Goal: Ask a question

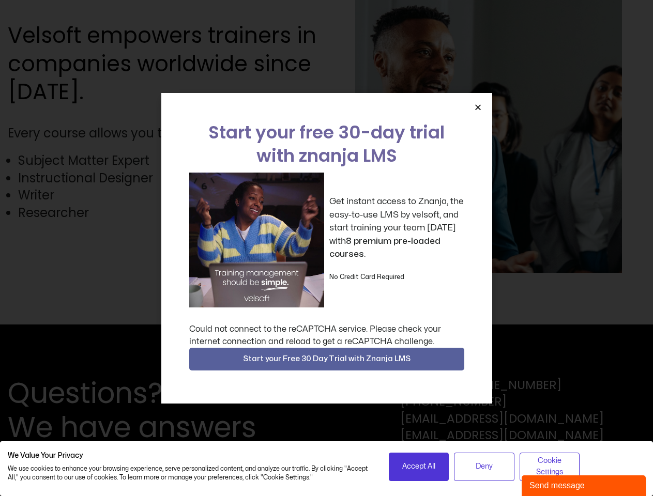
click at [326, 248] on div "Get instant access to Znanja, the easy-to-use LMS by velsoft, and start trainin…" at bounding box center [326, 240] width 275 height 135
click at [477, 107] on icon "Close" at bounding box center [478, 107] width 8 height 8
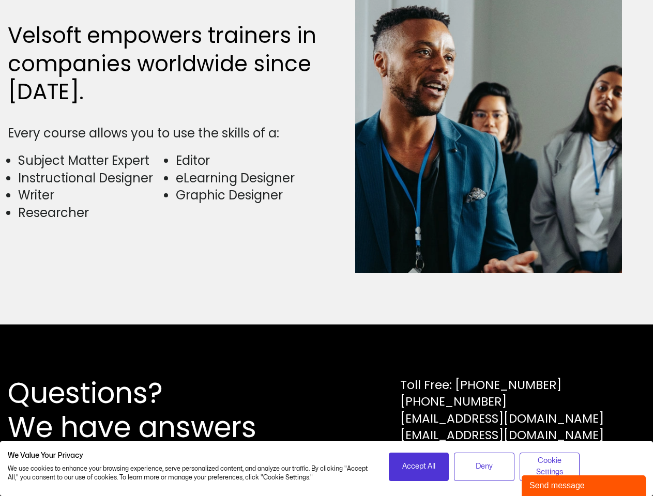
click at [327, 359] on div "Questions? We have answers Toll Free: [PHONE_NUMBER] [PHONE_NUMBER] [EMAIL_ADDR…" at bounding box center [326, 410] width 653 height 172
click at [418, 467] on span "Accept All" at bounding box center [418, 466] width 33 height 11
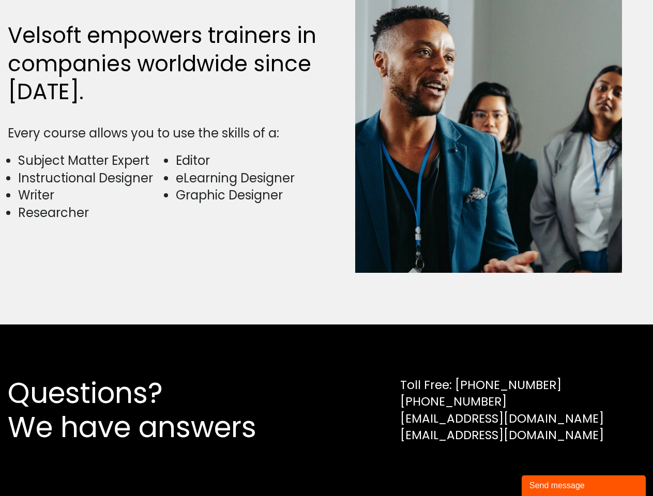
click at [484, 467] on div "Questions? We have answers Toll Free: [PHONE_NUMBER] [PHONE_NUMBER] [EMAIL_ADDR…" at bounding box center [326, 410] width 653 height 172
click at [549, 467] on div "Questions? We have answers Toll Free: [PHONE_NUMBER] [PHONE_NUMBER] [EMAIL_ADDR…" at bounding box center [326, 410] width 653 height 172
click at [583, 486] on div "Send message" at bounding box center [583, 485] width 108 height 12
